Goal: Task Accomplishment & Management: Manage account settings

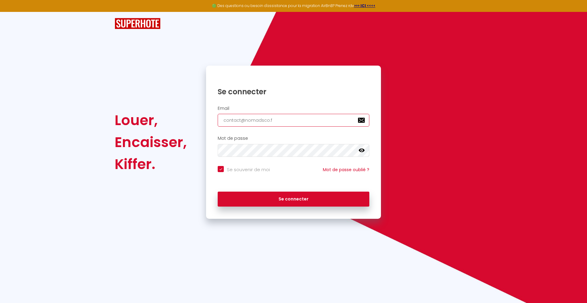
type input "[EMAIL_ADDRESS][DOMAIN_NAME]"
checkbox input "true"
type input "[EMAIL_ADDRESS][DOMAIN_NAME]"
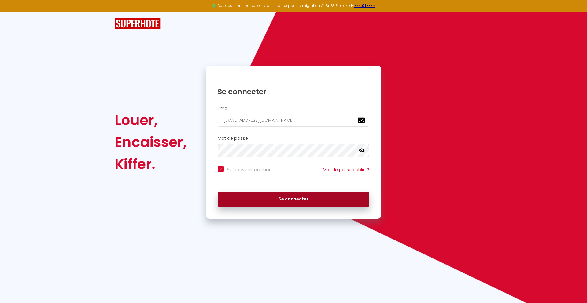
click at [293, 199] on button "Se connecter" at bounding box center [294, 199] width 152 height 15
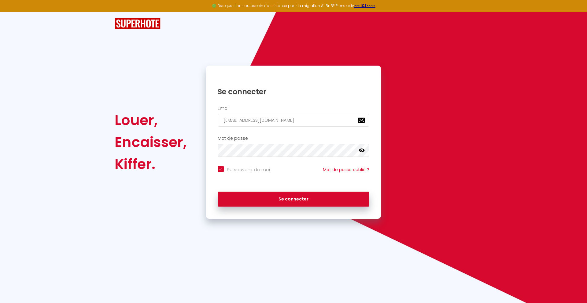
checkbox input "true"
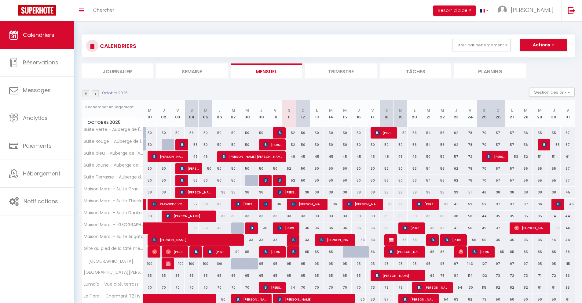
click at [117, 71] on li "Journalier" at bounding box center [118, 71] width 72 height 15
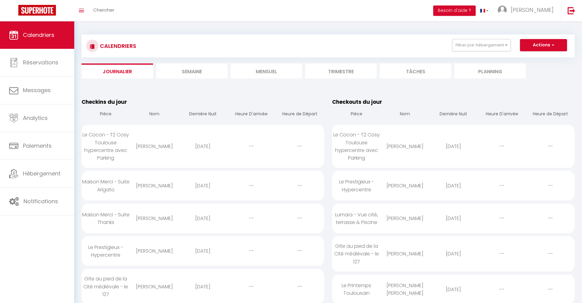
click at [203, 146] on div "[DATE]" at bounding box center [203, 147] width 49 height 20
select select "0"
select select "1"
select select
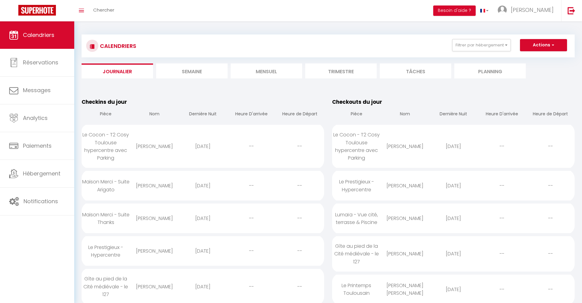
select select
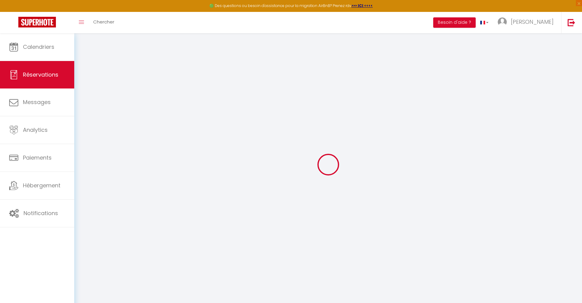
select select
checkbox input "false"
select select
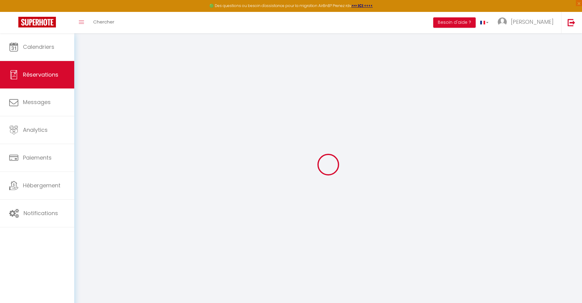
select select
checkbox input "false"
select select
type input "40"
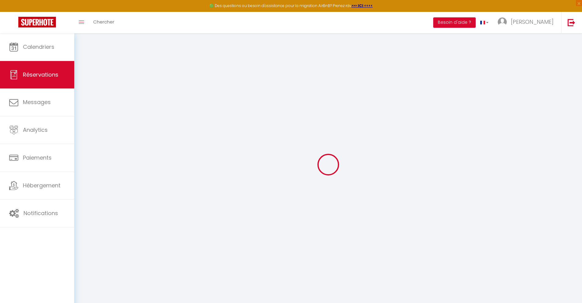
type input "9.36"
select select
checkbox input "false"
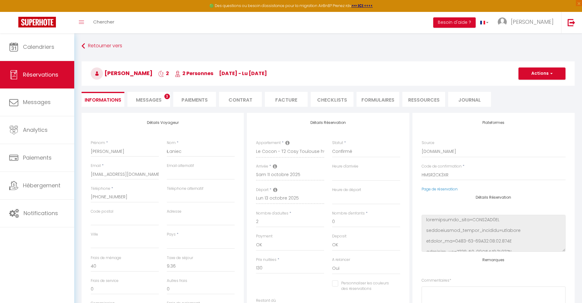
select select
checkbox input "false"
select select
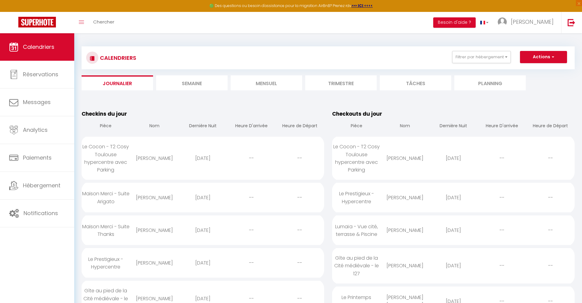
click at [203, 198] on div "[DATE]" at bounding box center [203, 198] width 49 height 20
select select "0"
select select "1"
select select
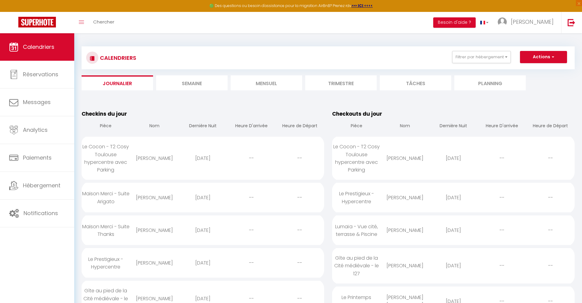
select select
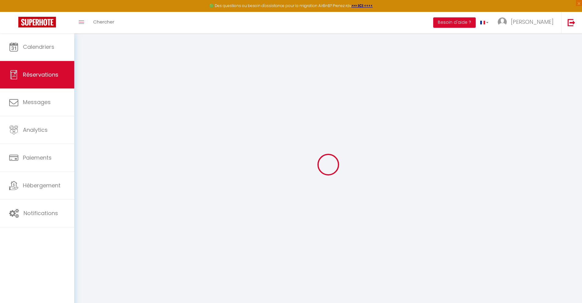
select select
checkbox input "false"
select select
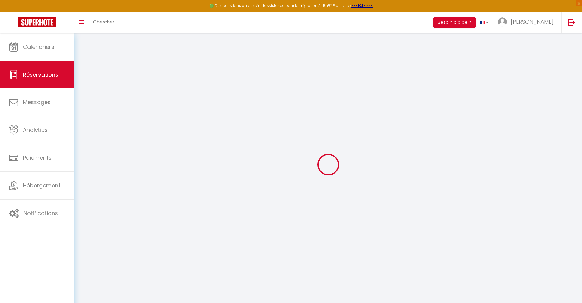
checkbox input "false"
type textarea "** THIS RESERVATION HAS BEEN PRE-PAID ** Reservation has a cancellation grace p…"
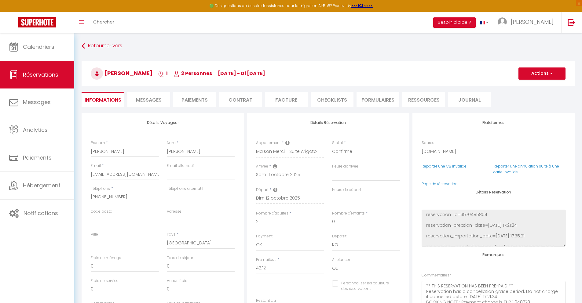
type input "30"
type input "2.76"
select select
checkbox input "false"
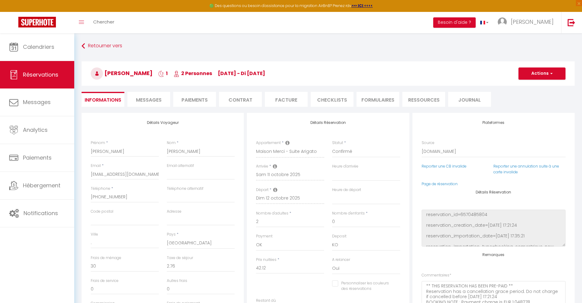
select select
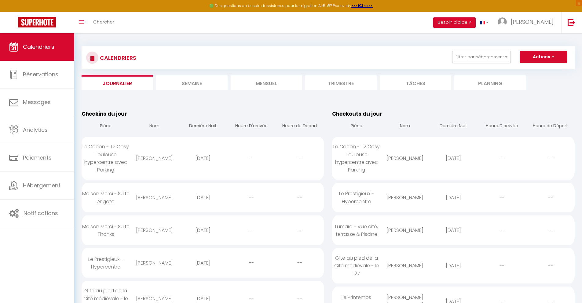
click at [203, 230] on div "[DATE]" at bounding box center [203, 231] width 49 height 20
select select "0"
select select "1"
select select
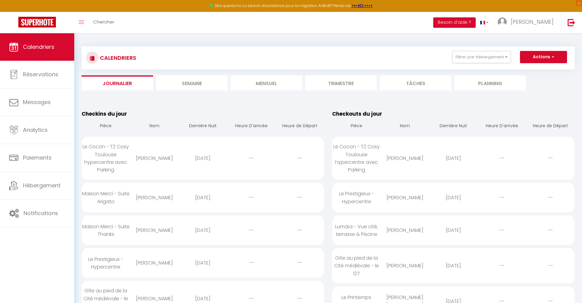
select select
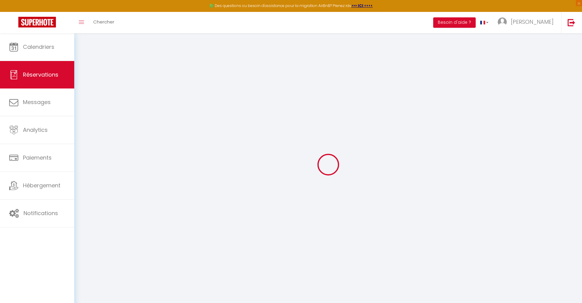
select select
checkbox input "false"
select select
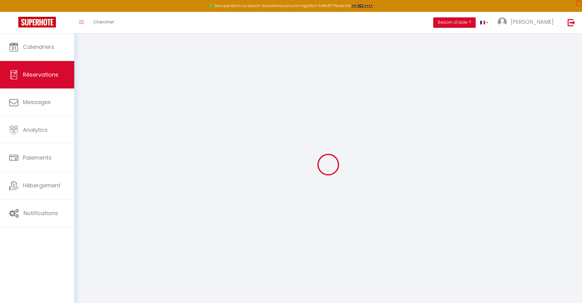
checkbox input "false"
type textarea "** THIS RESERVATION HAS BEEN PRE-PAID ** Reservation has a cancellation grace p…"
type input "30"
type input "8.16"
select select
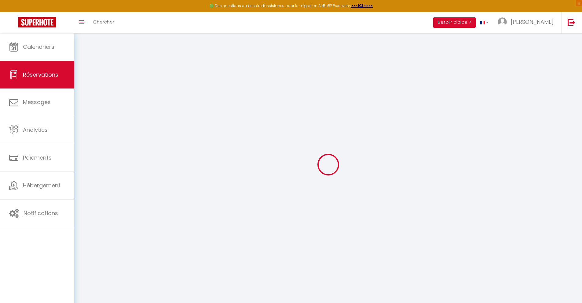
select select
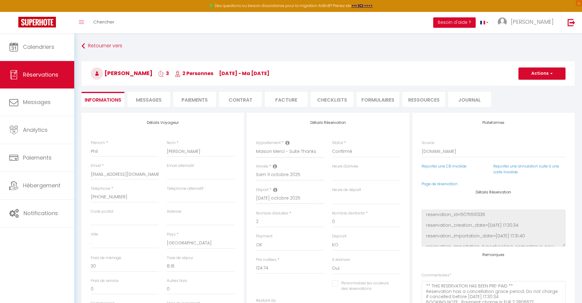
checkbox input "false"
select select
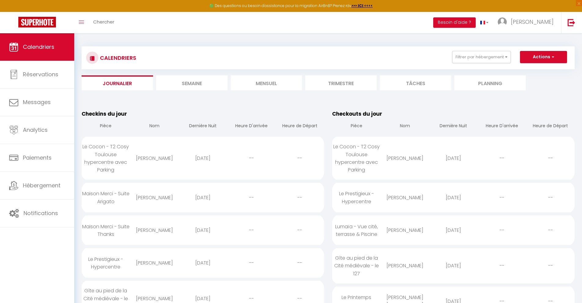
click at [203, 263] on div "[DATE]" at bounding box center [203, 263] width 49 height 20
select select "0"
select select "1"
select select
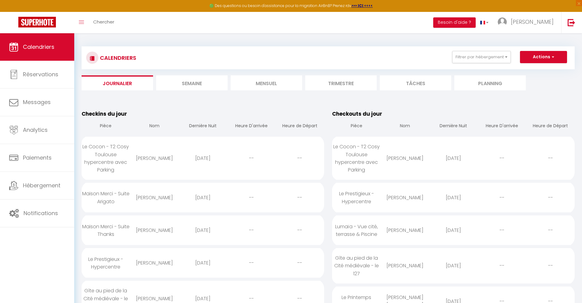
select select
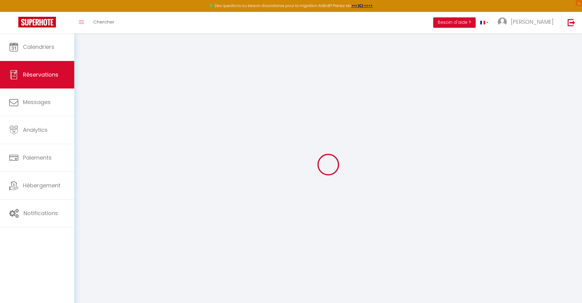
select select
checkbox input "false"
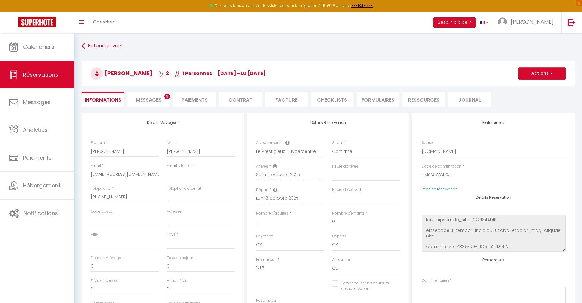
select select
checkbox input "false"
select select
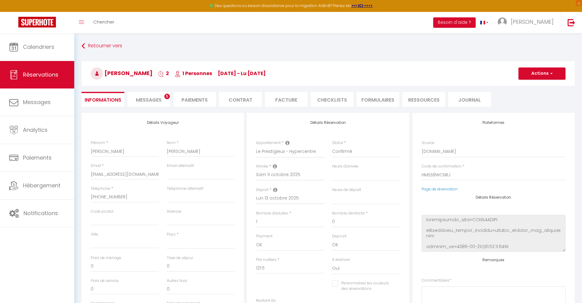
type input "40"
type input "8.76"
select select
checkbox input "false"
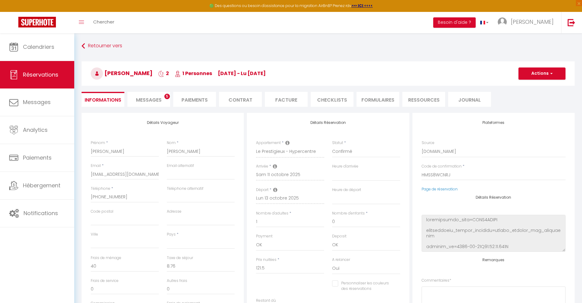
select select
checkbox input "false"
select select
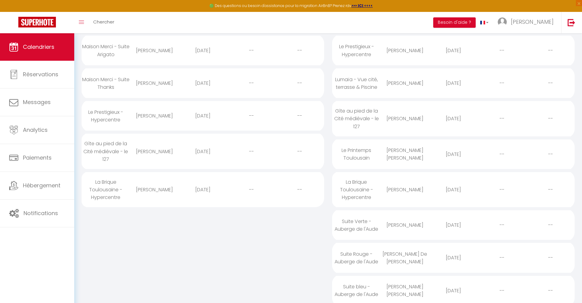
scroll to position [15, 0]
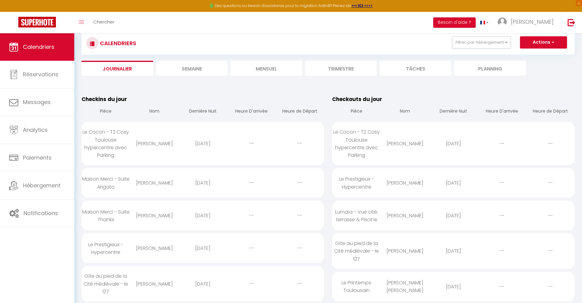
click at [203, 284] on div "[DATE]" at bounding box center [203, 284] width 49 height 20
select select "0"
select select "1"
select select
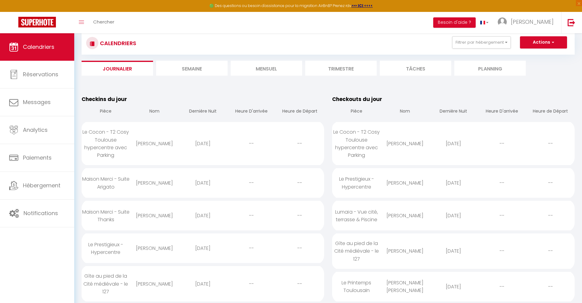
select select
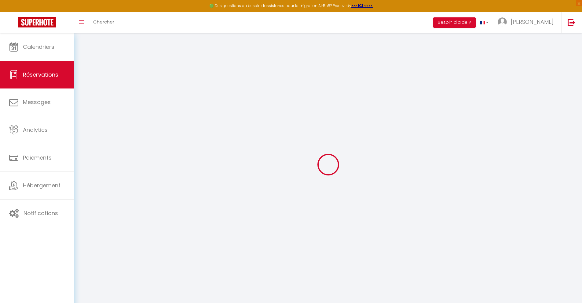
select select
checkbox input "false"
select select
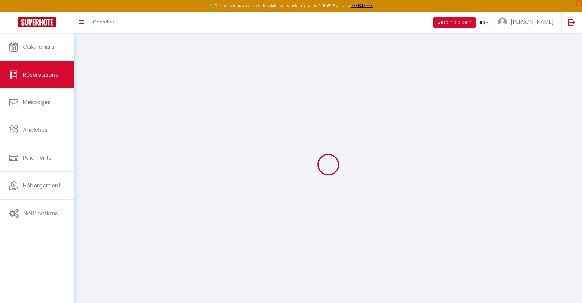
checkbox input "false"
type textarea "** THIS RESERVATION HAS BEEN PRE-PAID ** BOOKING NOTE : Payment charge is EUR 1…"
type input "25"
type input "4.83"
select select
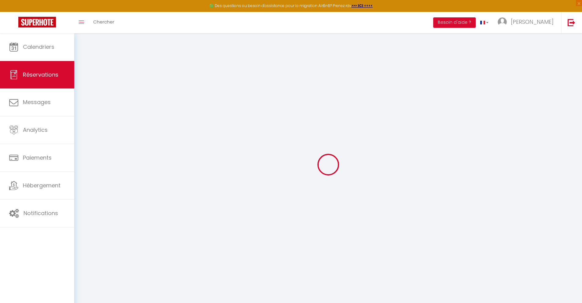
select select
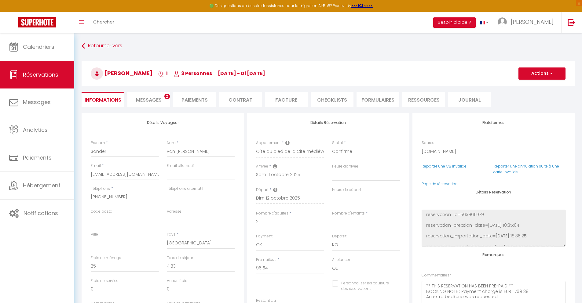
checkbox input "false"
select select
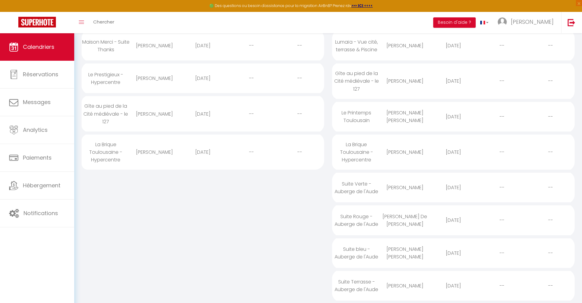
scroll to position [51, 0]
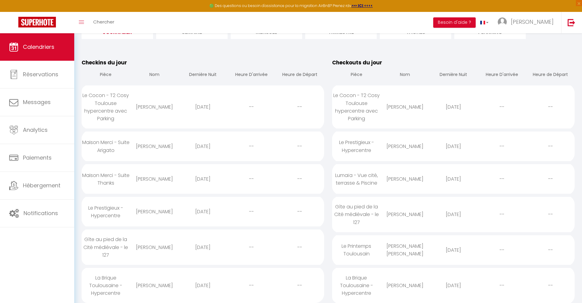
click at [203, 285] on div "[DATE]" at bounding box center [203, 286] width 49 height 20
select select "0"
select select "1"
select select
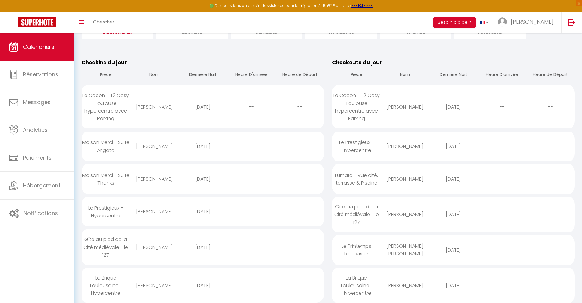
select select
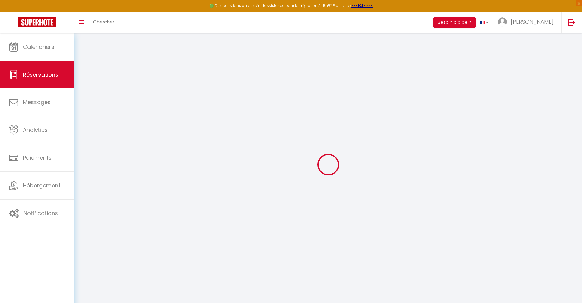
select select
checkbox input "false"
select select
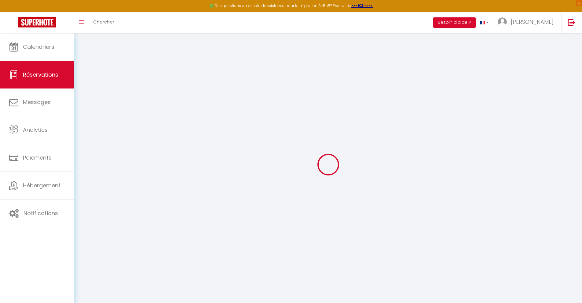
select select
checkbox input "false"
select select
type input "40"
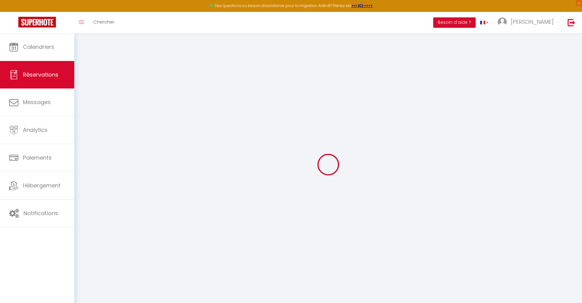
type input "6.99"
select select
checkbox input "false"
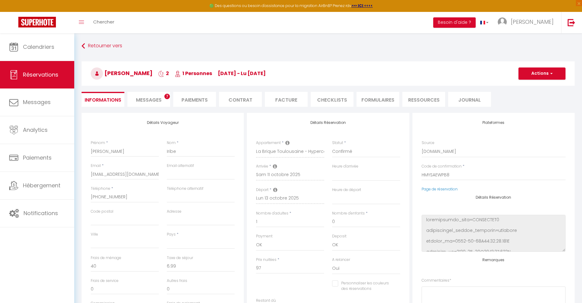
select select
checkbox input "false"
select select
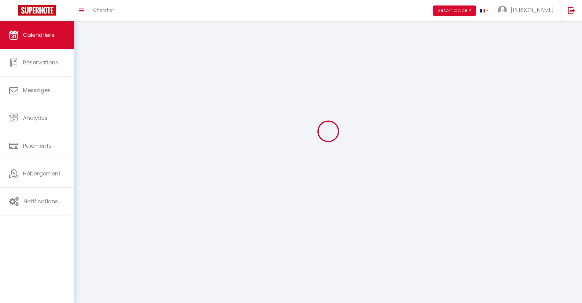
scroll to position [33, 0]
